Goal: Navigation & Orientation: Find specific page/section

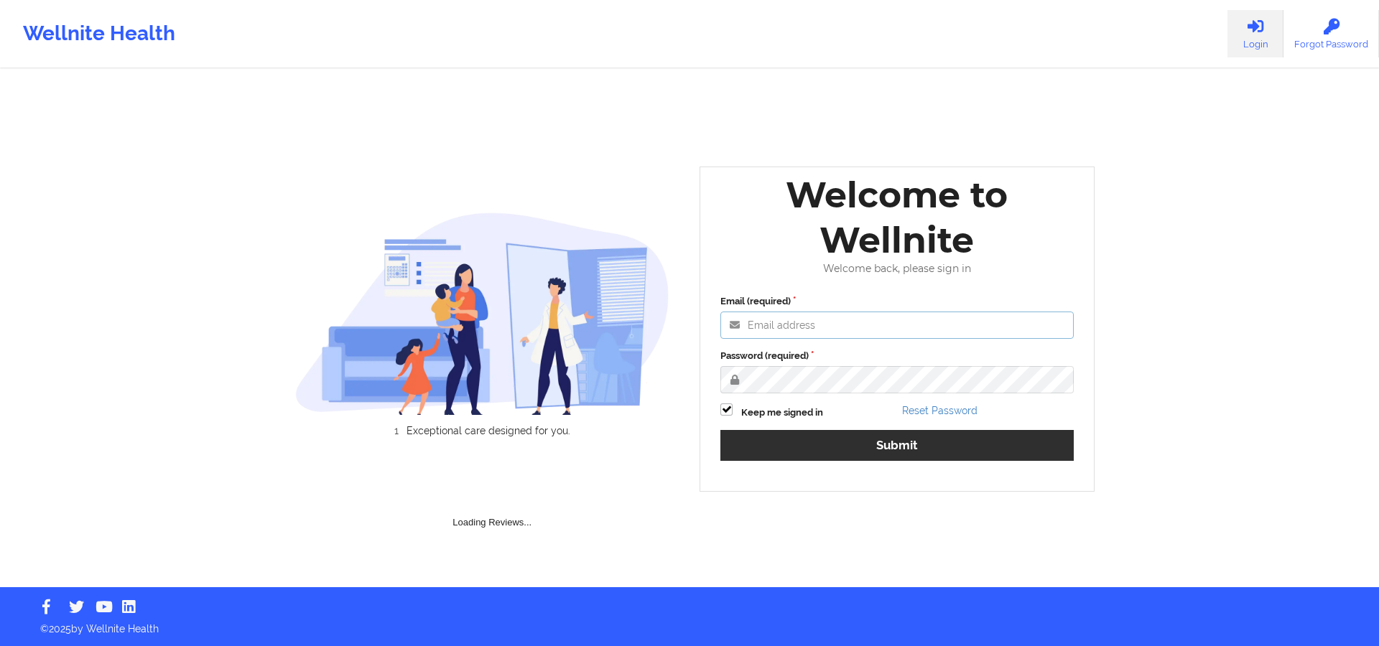
type input "[PERSON_NAME][EMAIL_ADDRESS][DOMAIN_NAME]"
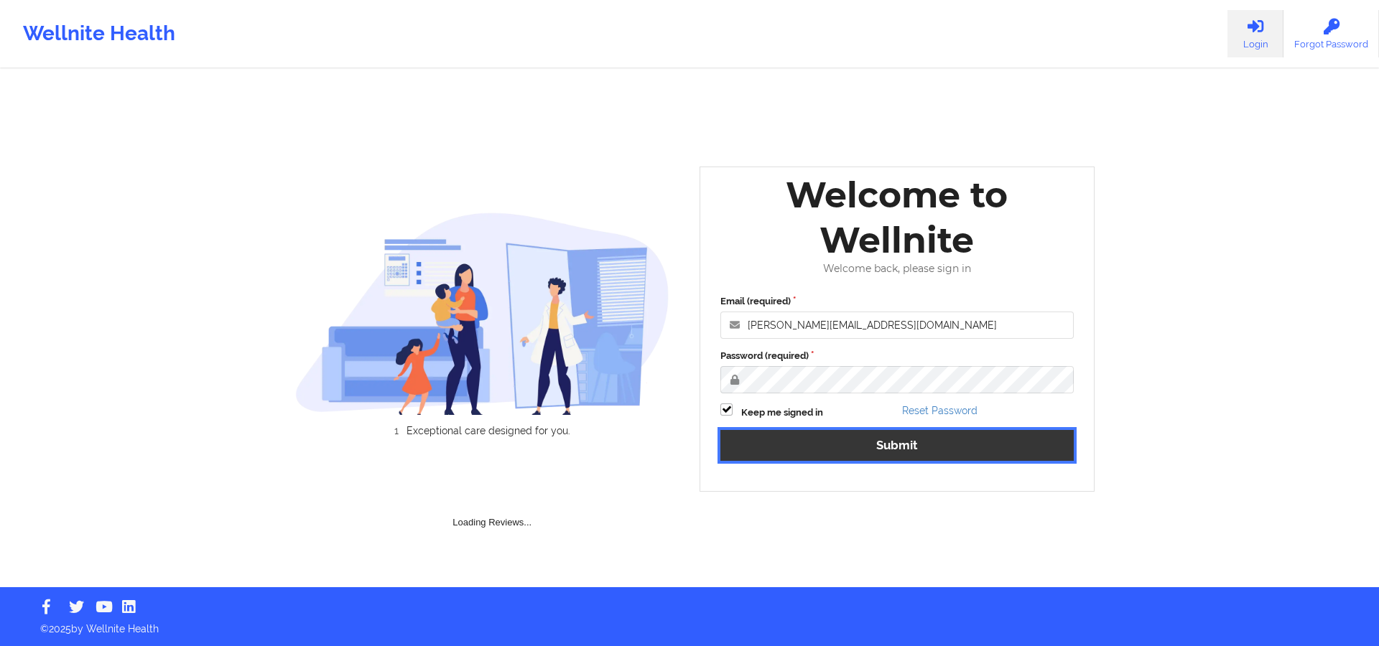
click at [825, 441] on button "Submit" at bounding box center [896, 445] width 353 height 31
